Goal: Task Accomplishment & Management: Manage account settings

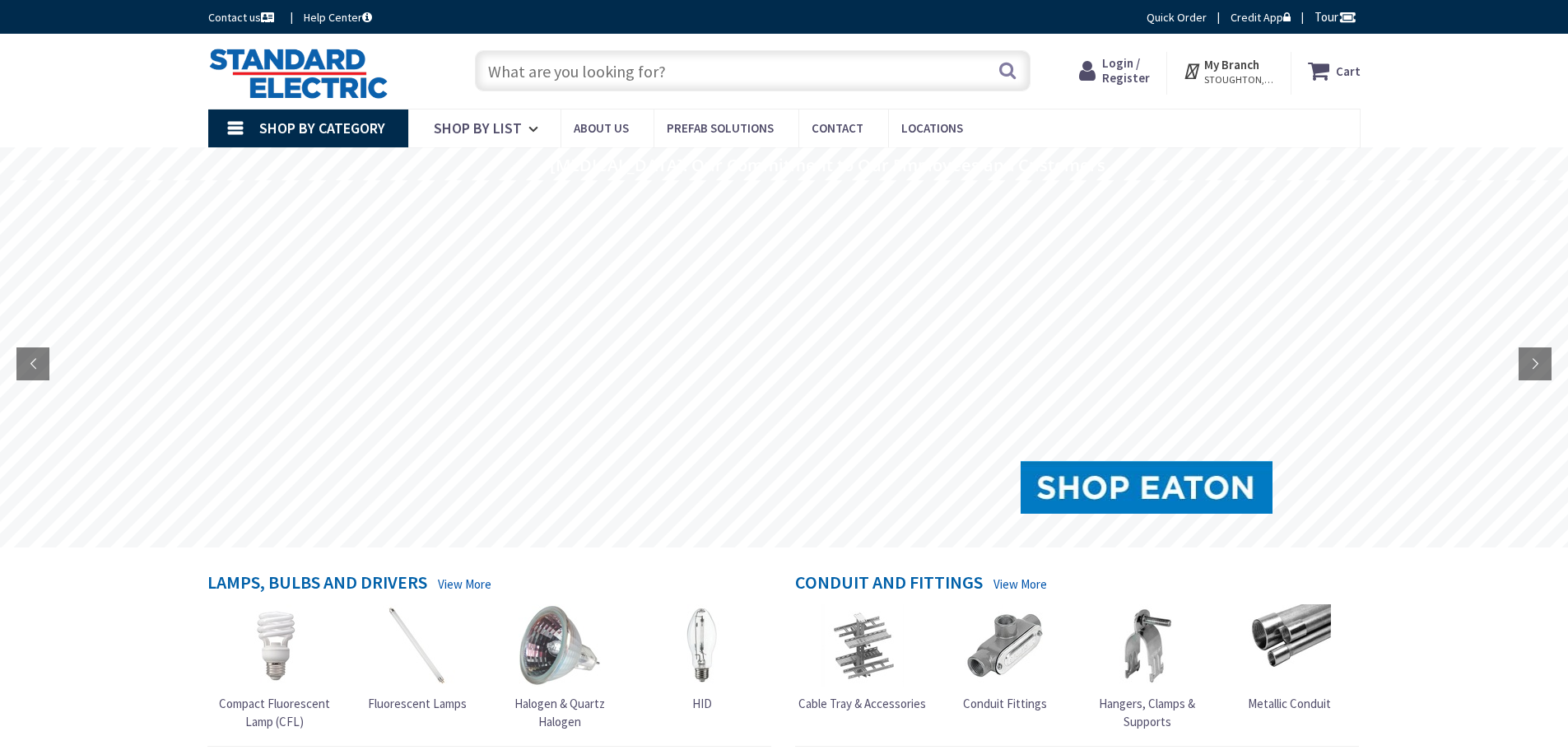
drag, startPoint x: 0, startPoint y: 0, endPoint x: 1123, endPoint y: 61, distance: 1124.7
click at [1123, 61] on span "Login / Register" at bounding box center [1126, 71] width 48 height 30
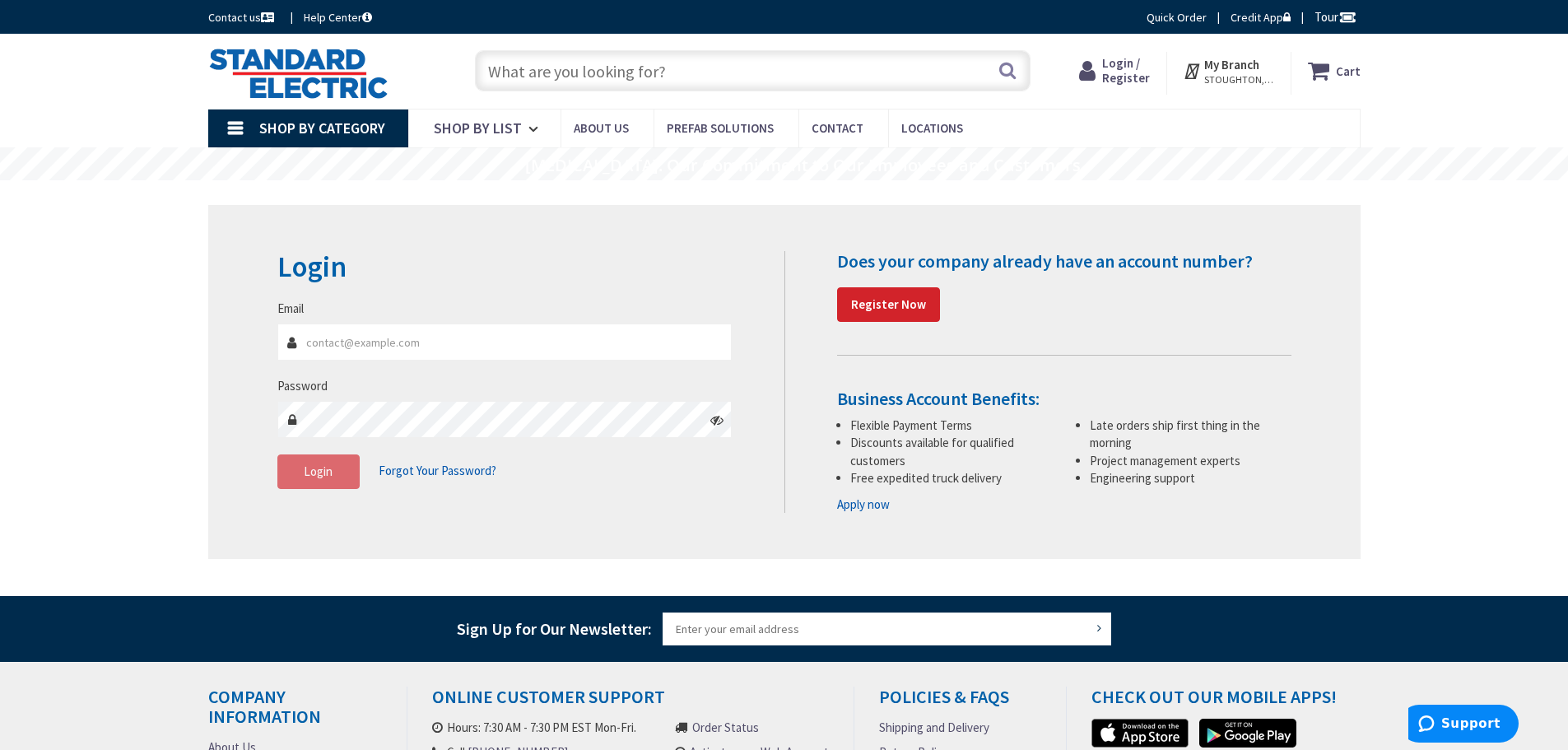
type input "joe.fili@wjiannazzi.com"
drag, startPoint x: 550, startPoint y: 58, endPoint x: 540, endPoint y: 62, distance: 10.8
click at [550, 58] on input "text" at bounding box center [752, 71] width 556 height 41
click at [540, 62] on input "text" at bounding box center [752, 71] width 556 height 41
click at [319, 477] on span "Login" at bounding box center [318, 471] width 29 height 16
